Goal: Task Accomplishment & Management: Use online tool/utility

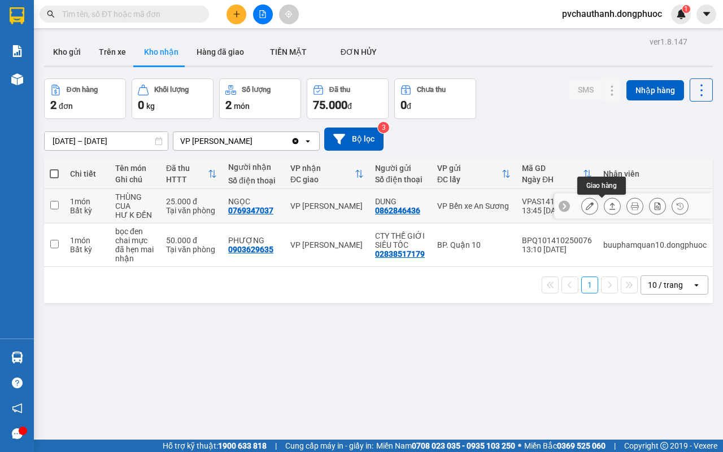
click at [608, 206] on icon at bounding box center [612, 206] width 8 height 8
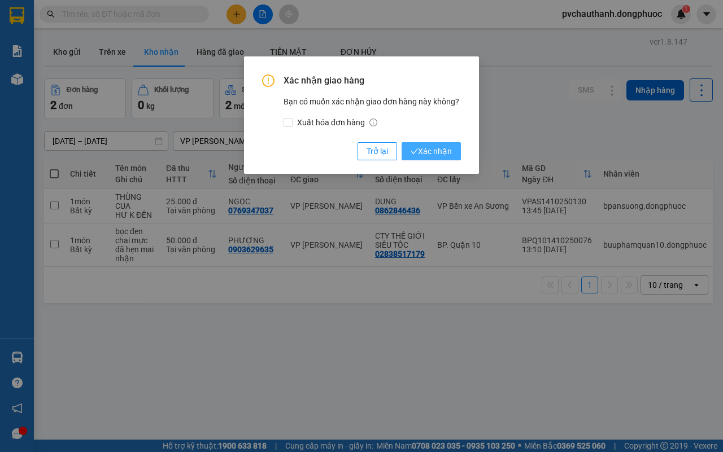
drag, startPoint x: 429, startPoint y: 145, endPoint x: 424, endPoint y: 148, distance: 5.8
click at [426, 147] on span "Xác nhận" at bounding box center [430, 151] width 41 height 12
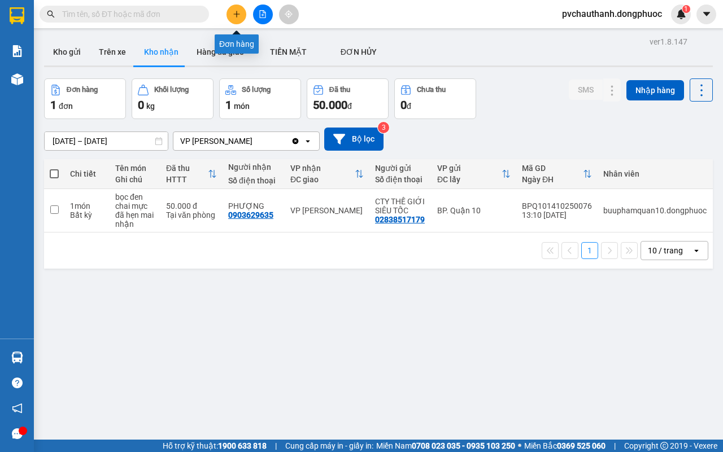
click at [233, 15] on icon "plus" at bounding box center [237, 14] width 8 height 8
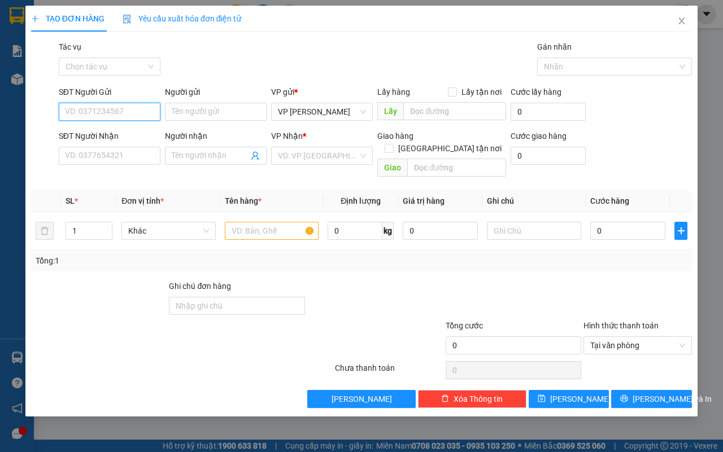
click at [141, 116] on input "SĐT Người Gửi" at bounding box center [110, 112] width 102 height 18
click at [122, 132] on div "0908682432 - TÙNG" at bounding box center [109, 135] width 88 height 12
type input "0908682432"
type input "TÙNG"
type input "0908763400"
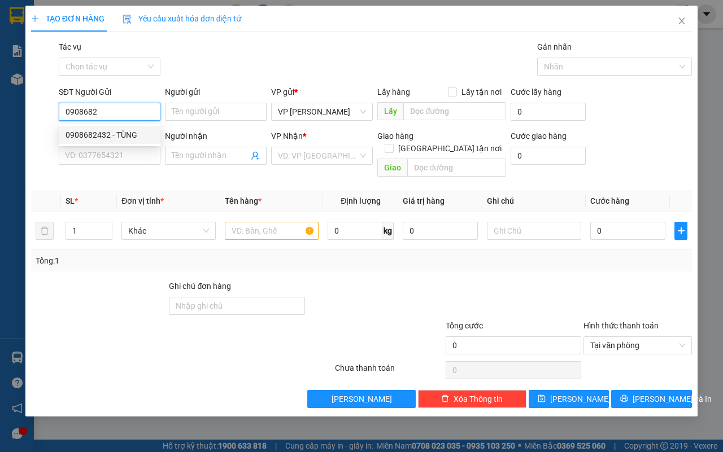
type input "THÚY"
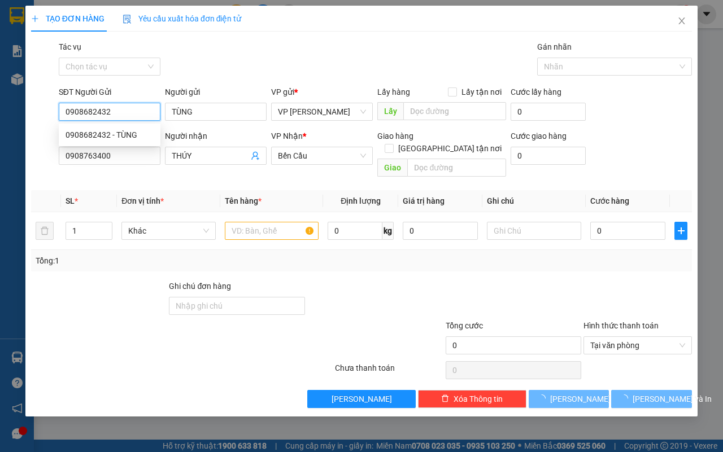
type input "50.000"
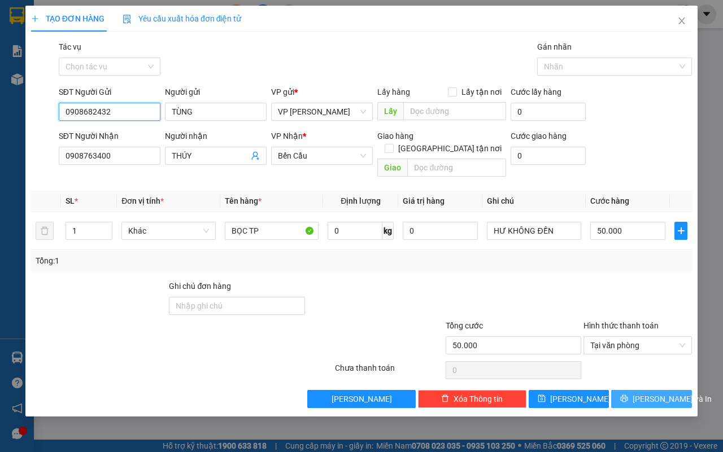
type input "0908682432"
click at [663, 393] on span "[PERSON_NAME] và In" at bounding box center [671, 399] width 79 height 12
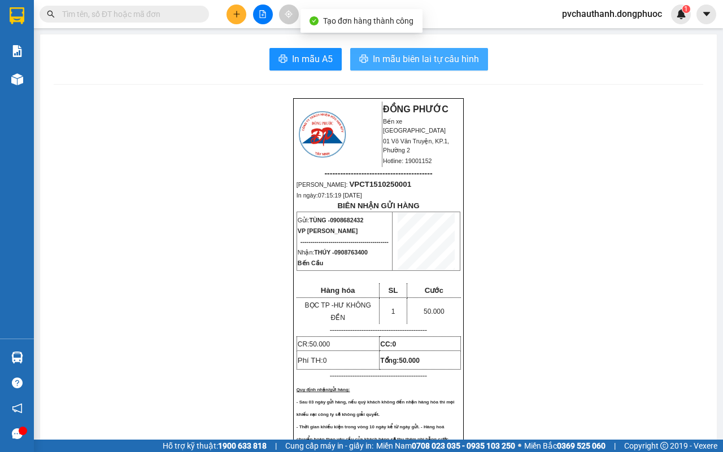
click at [419, 59] on span "In mẫu biên lai tự cấu hình" at bounding box center [426, 59] width 106 height 14
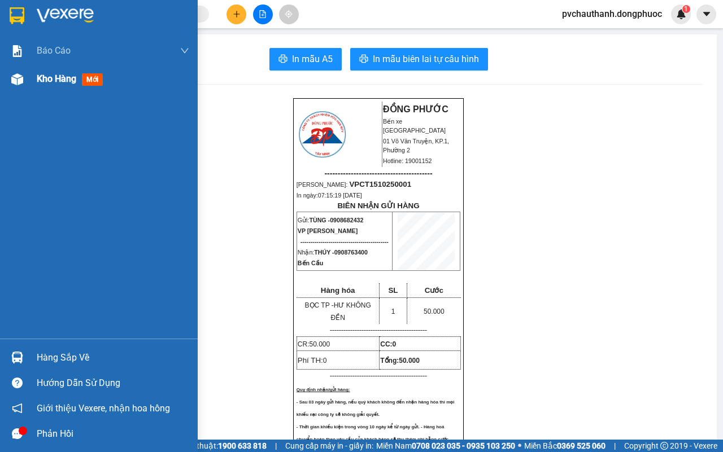
click at [41, 75] on span "Kho hàng" at bounding box center [57, 78] width 40 height 11
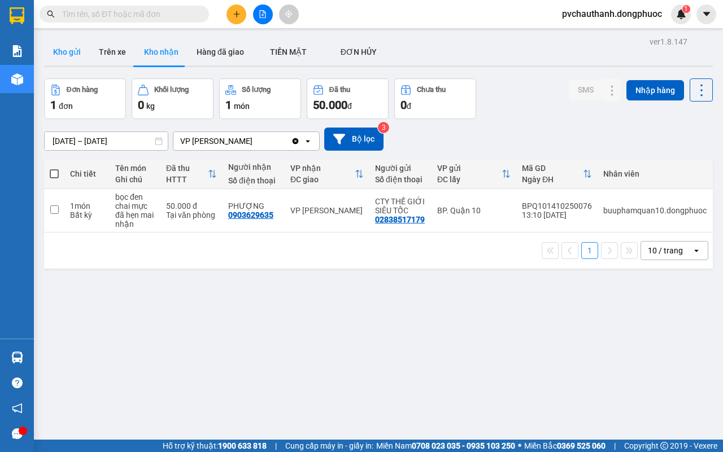
drag, startPoint x: 77, startPoint y: 49, endPoint x: 82, endPoint y: 58, distance: 10.7
click at [77, 49] on button "Kho gửi" at bounding box center [67, 51] width 46 height 27
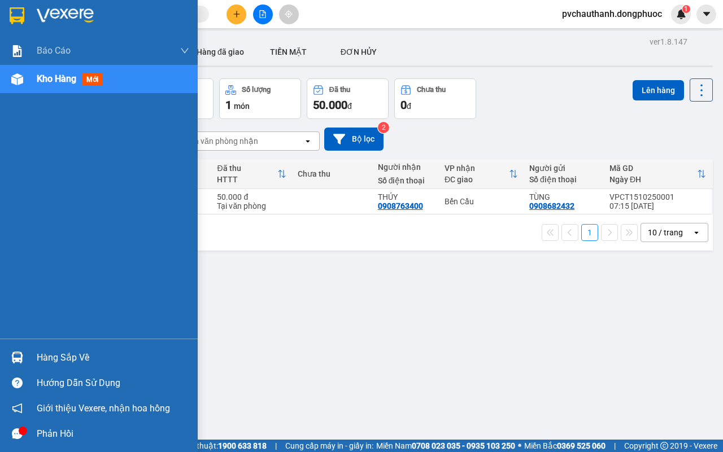
click at [65, 356] on div "Hàng sắp về" at bounding box center [113, 357] width 152 height 17
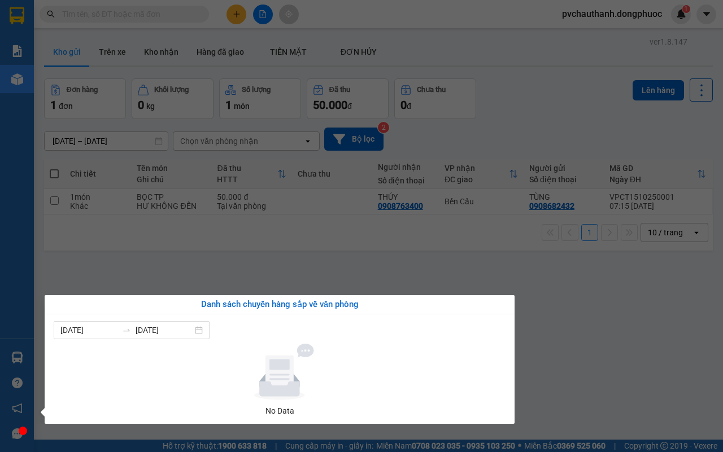
click at [546, 369] on section "Kết quả tìm kiếm ( 0 ) Bộ lọc No Data pvchauthanh.dongphuoc 1 Báo cáo Mẫu 1: Bá…" at bounding box center [361, 226] width 723 height 452
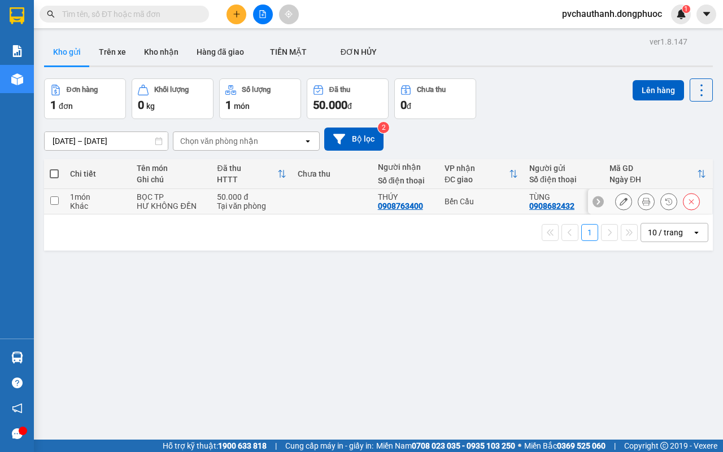
click at [329, 192] on td at bounding box center [332, 201] width 80 height 25
checkbox input "true"
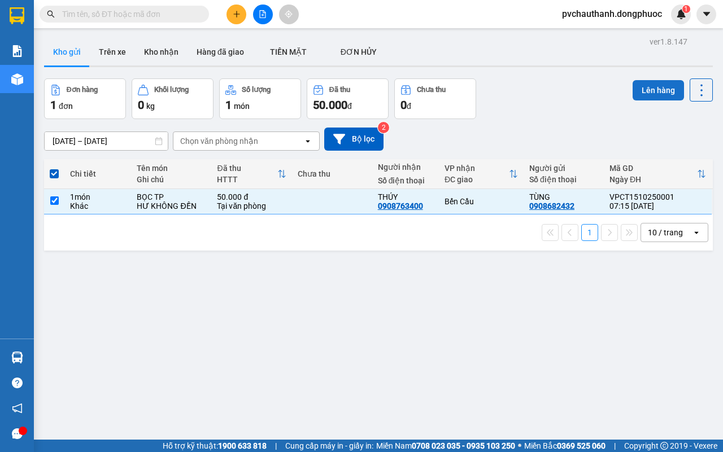
click at [645, 89] on button "Lên hàng" at bounding box center [657, 90] width 51 height 20
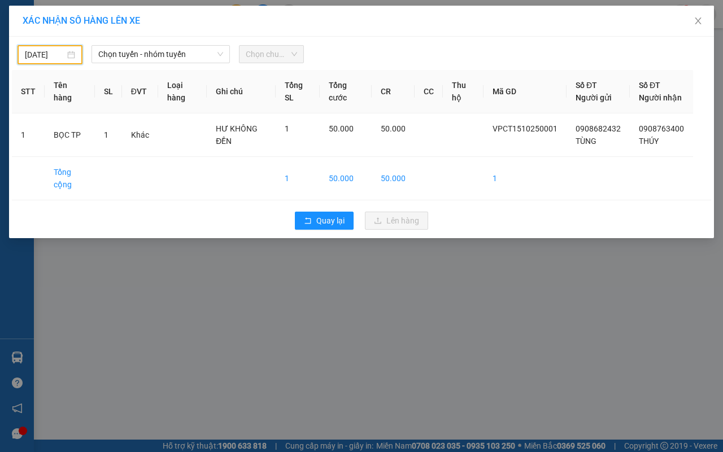
click at [28, 54] on input "[DATE]" at bounding box center [45, 55] width 40 height 12
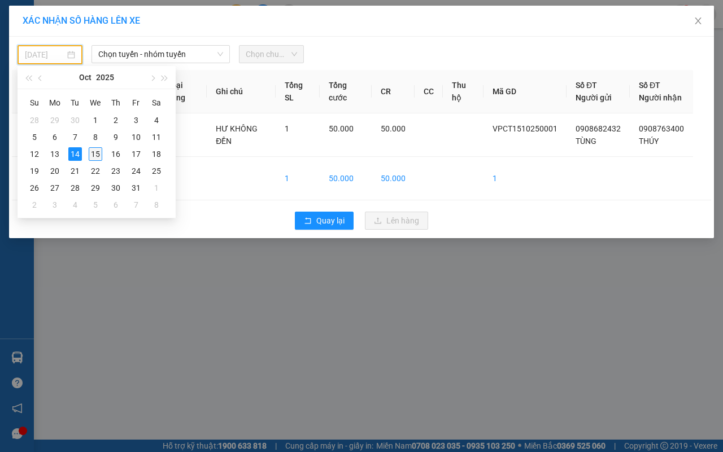
click at [99, 151] on div "15" at bounding box center [96, 154] width 14 height 14
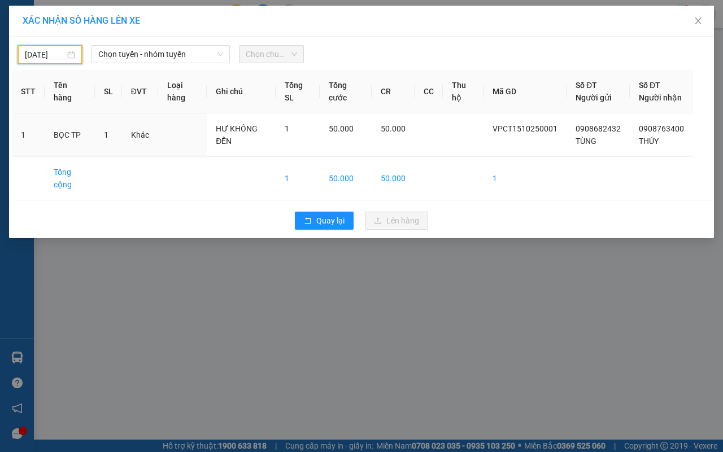
type input "[DATE]"
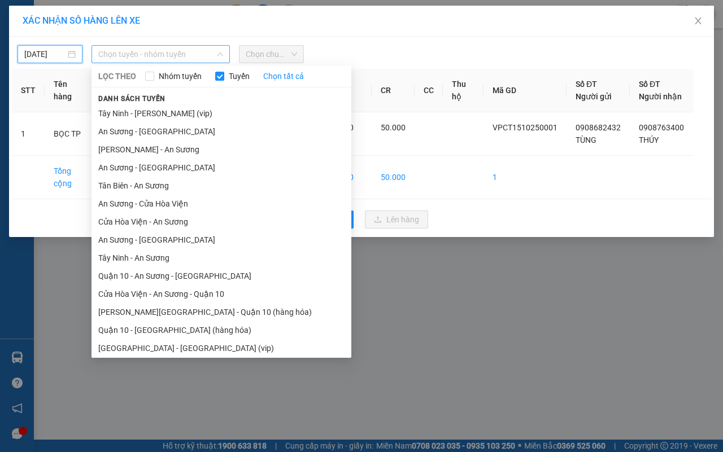
click at [173, 46] on span "Chọn tuyến - nhóm tuyến" at bounding box center [160, 54] width 125 height 17
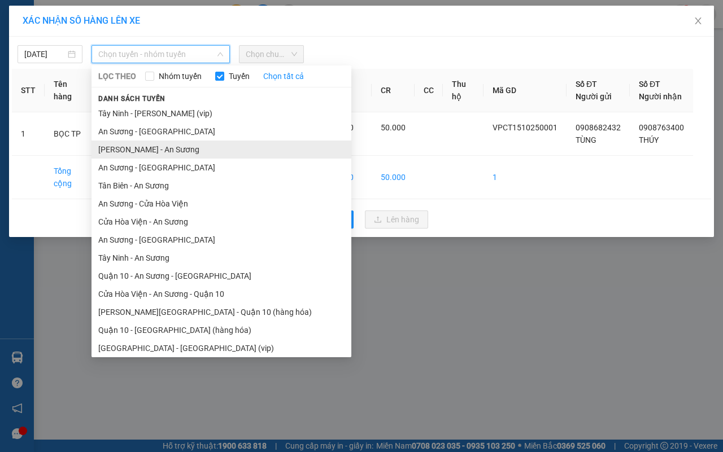
click at [124, 143] on li "[PERSON_NAME] - An Sương" at bounding box center [221, 150] width 260 height 18
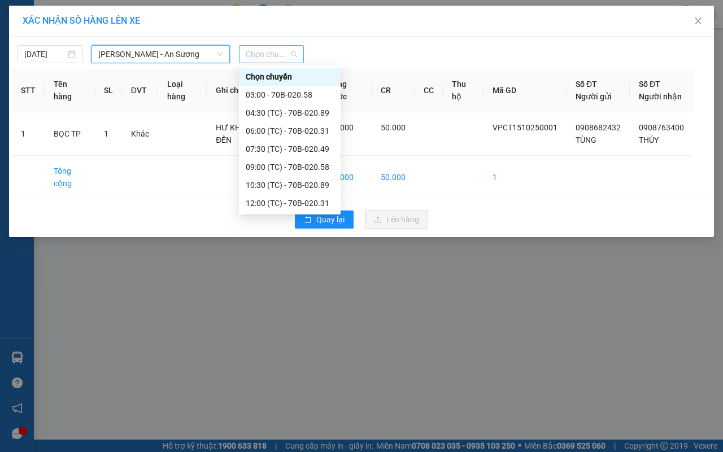
click at [247, 47] on span "Chọn chuyến" at bounding box center [271, 54] width 51 height 17
click at [269, 146] on div "07:30 (TC) - 70B-020.49" at bounding box center [290, 149] width 88 height 12
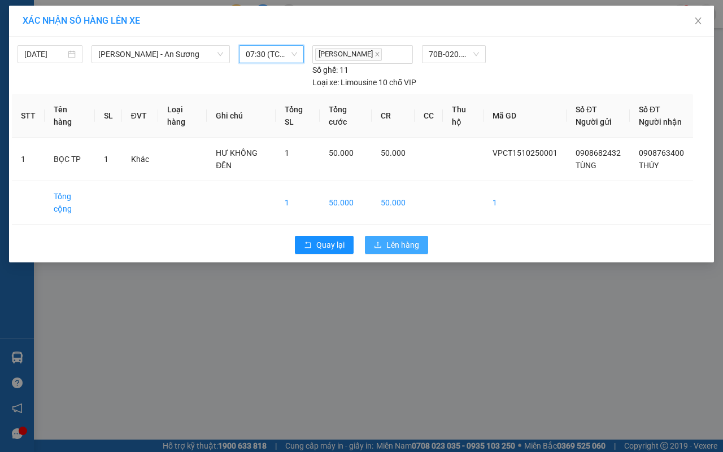
click at [389, 251] on span "Lên hàng" at bounding box center [402, 245] width 33 height 12
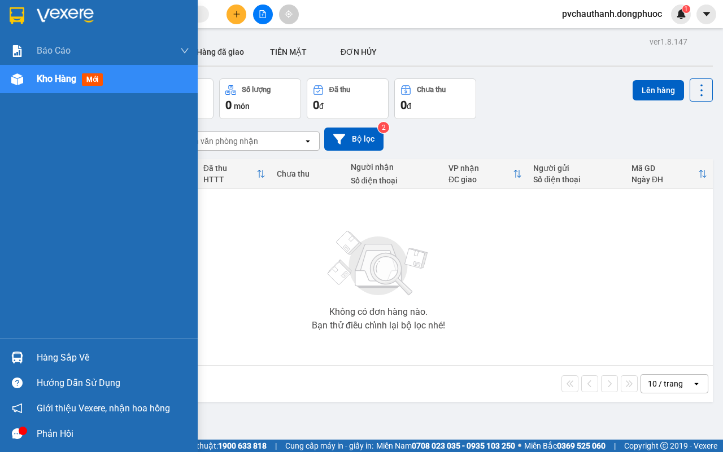
click at [52, 351] on div "Hàng sắp về" at bounding box center [113, 357] width 152 height 17
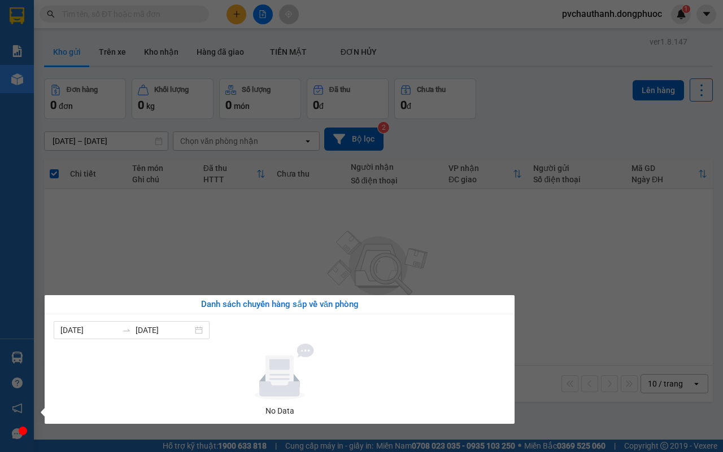
click at [373, 266] on section "Kết quả tìm kiếm ( 0 ) Bộ lọc No Data pvchauthanh.dongphuoc 1 Báo cáo Mẫu 1: Bá…" at bounding box center [361, 226] width 723 height 452
